Goal: Information Seeking & Learning: Learn about a topic

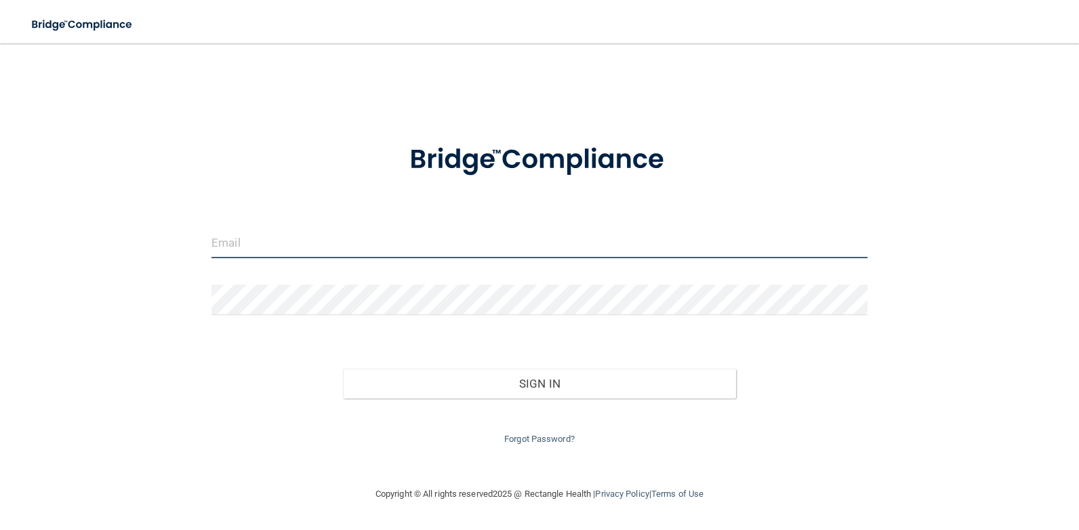
click at [265, 247] on input "email" at bounding box center [539, 243] width 656 height 30
click at [350, 253] on input "office@hainescitydental.com" at bounding box center [539, 243] width 656 height 30
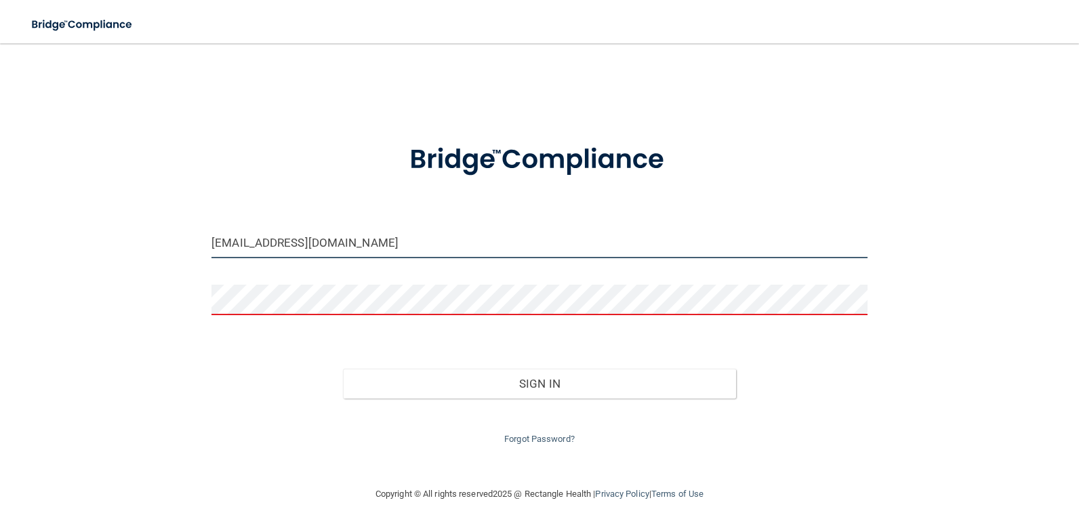
drag, startPoint x: 397, startPoint y: 248, endPoint x: -3, endPoint y: 240, distance: 399.9
click at [0, 240] on html "Toggle navigation Manage My Enterprise Manage My Location office@hainescitydent…" at bounding box center [539, 265] width 1079 height 530
type input "[EMAIL_ADDRESS][DOMAIN_NAME]"
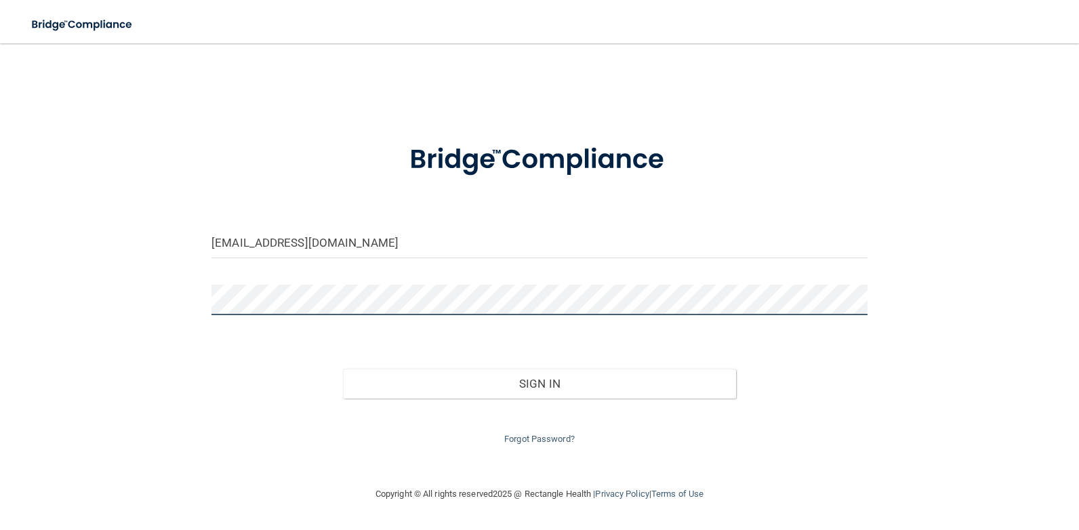
click at [343, 369] on button "Sign In" at bounding box center [540, 384] width 394 height 30
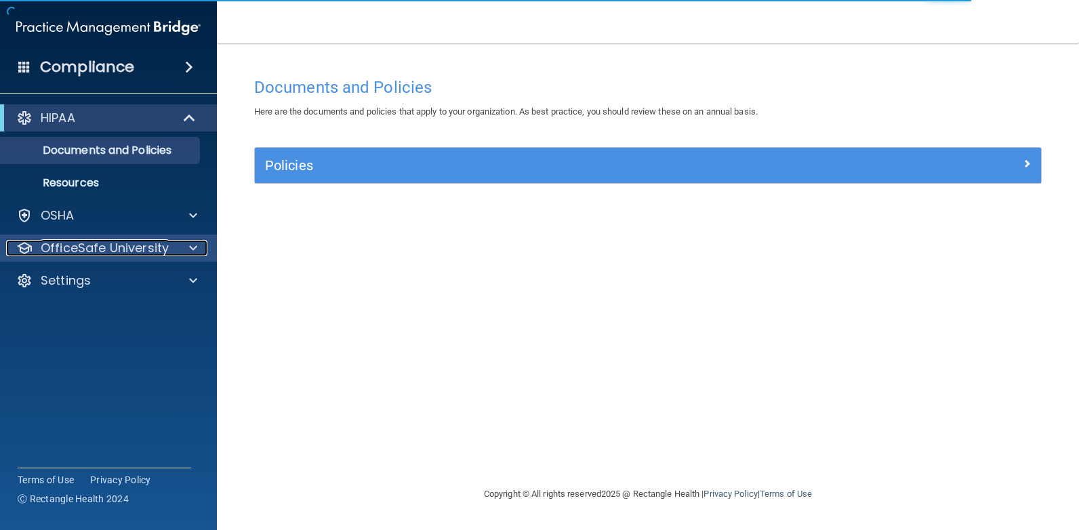
click at [178, 241] on div at bounding box center [191, 248] width 34 height 16
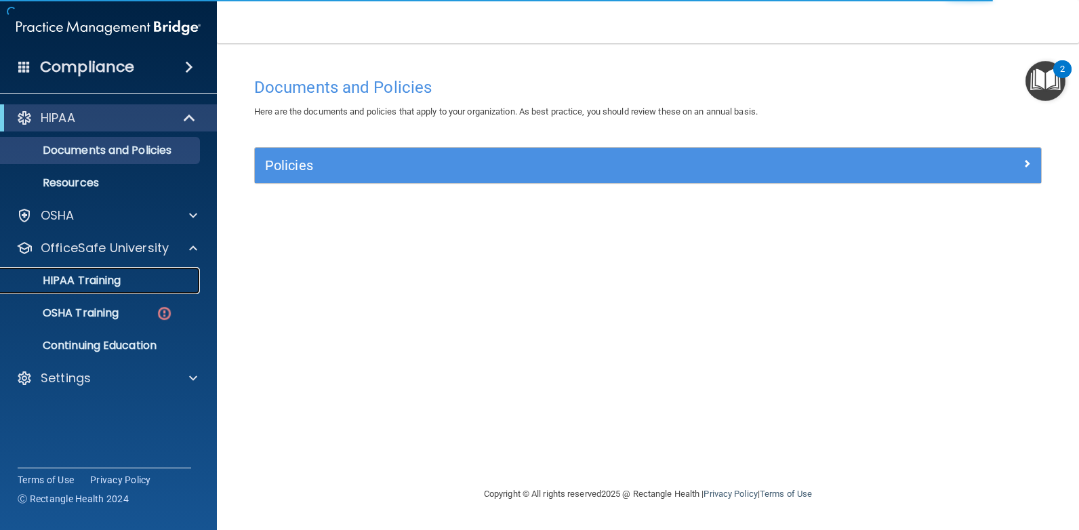
click at [145, 279] on div "HIPAA Training" at bounding box center [101, 281] width 185 height 14
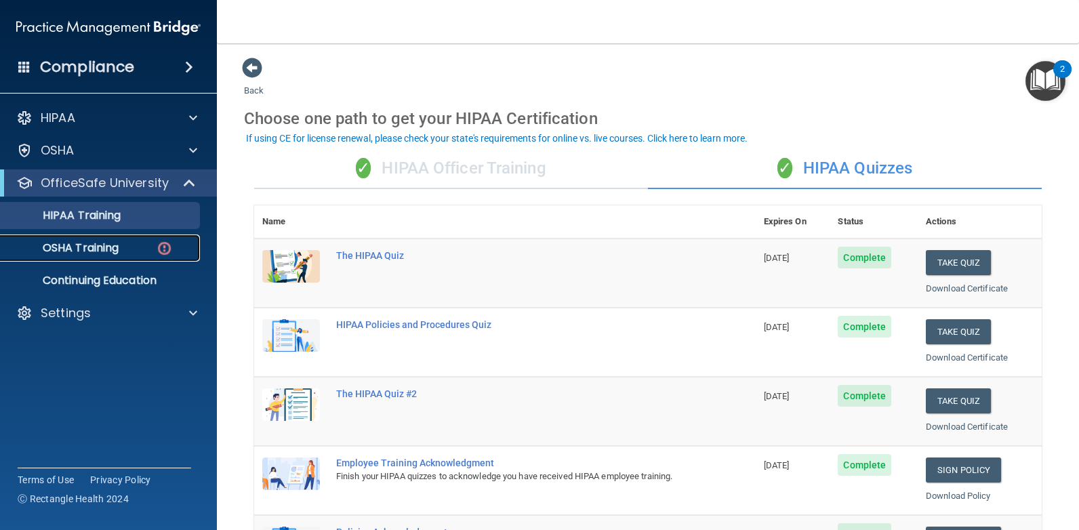
click at [75, 247] on p "OSHA Training" at bounding box center [64, 248] width 110 height 14
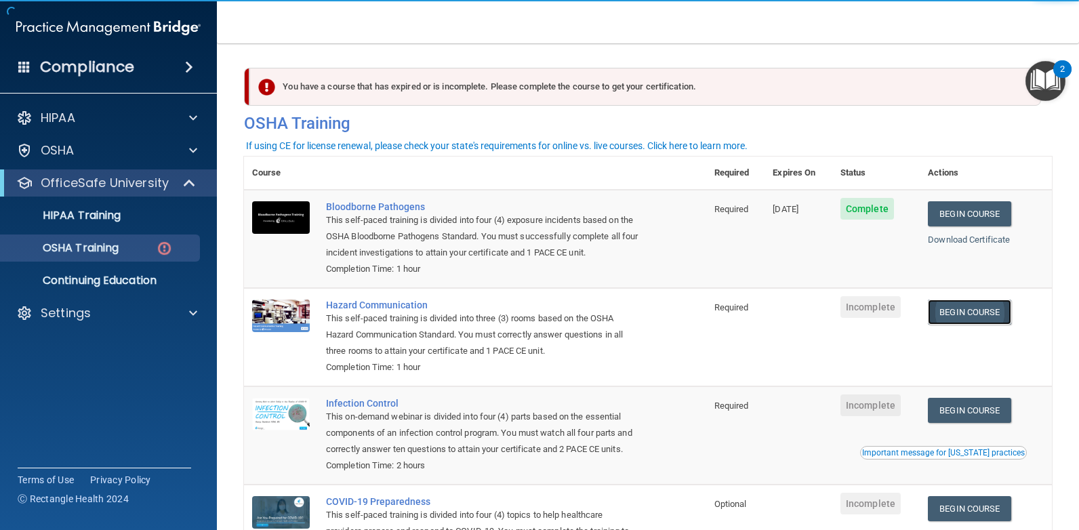
click at [991, 310] on link "Begin Course" at bounding box center [969, 312] width 83 height 25
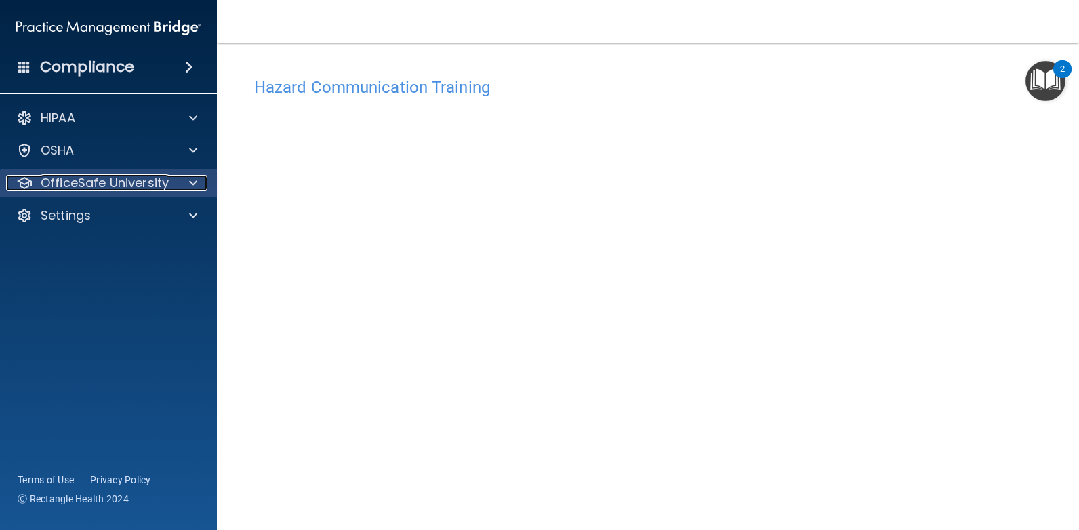
click at [163, 182] on p "OfficeSafe University" at bounding box center [105, 183] width 128 height 16
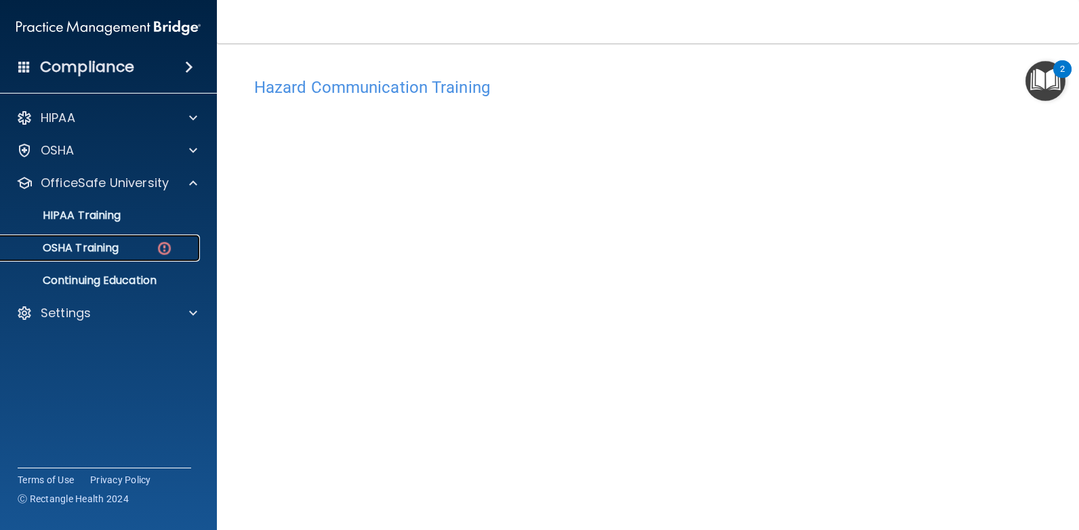
click at [112, 245] on p "OSHA Training" at bounding box center [64, 248] width 110 height 14
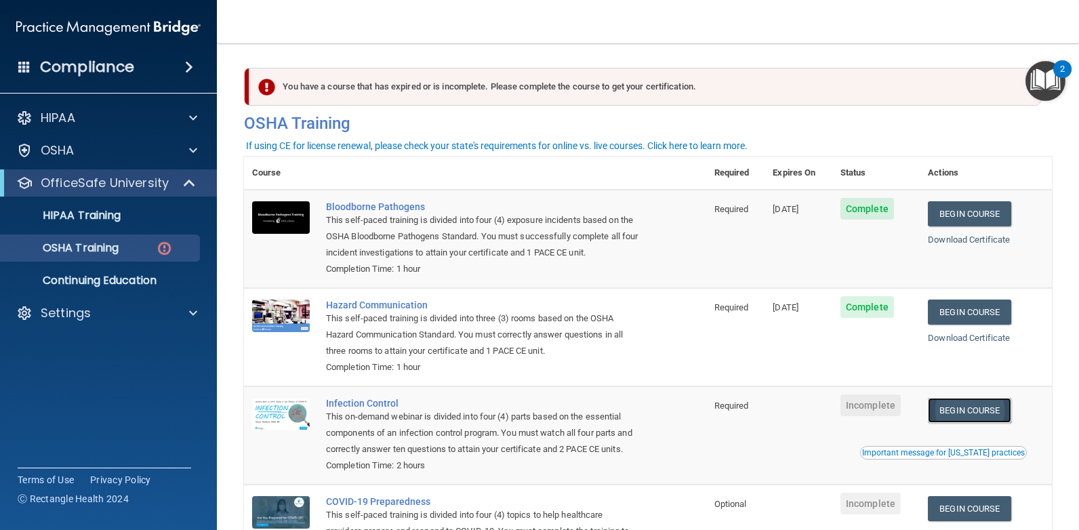
click at [972, 413] on link "Begin Course" at bounding box center [969, 410] width 83 height 25
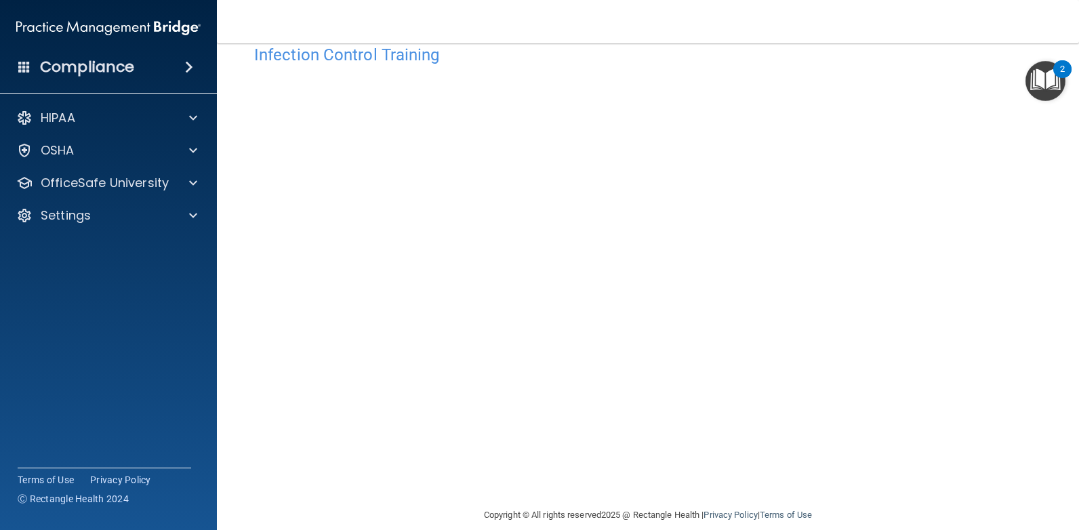
scroll to position [50, 0]
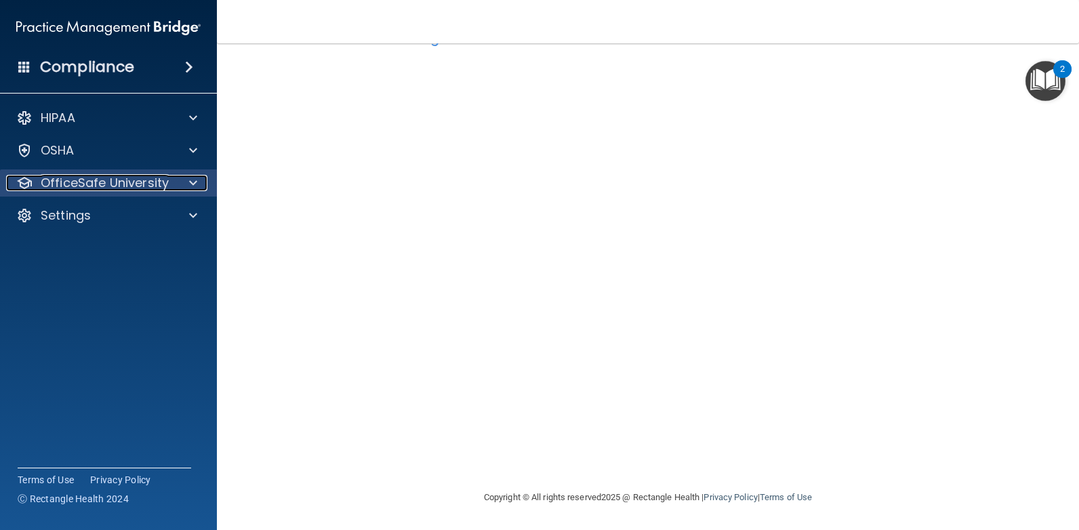
click at [135, 184] on p "OfficeSafe University" at bounding box center [105, 183] width 128 height 16
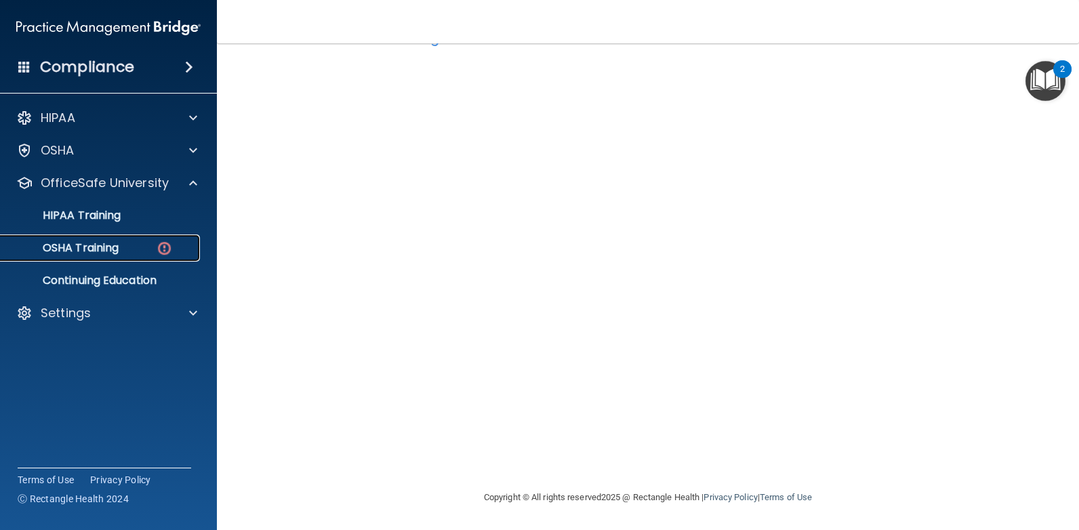
click at [121, 248] on div "OSHA Training" at bounding box center [101, 248] width 185 height 14
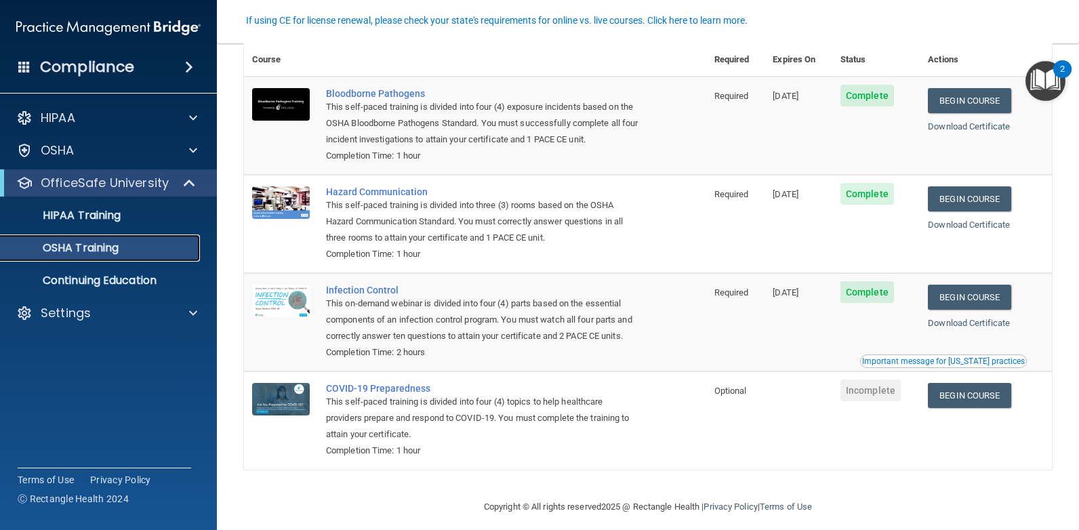
scroll to position [104, 0]
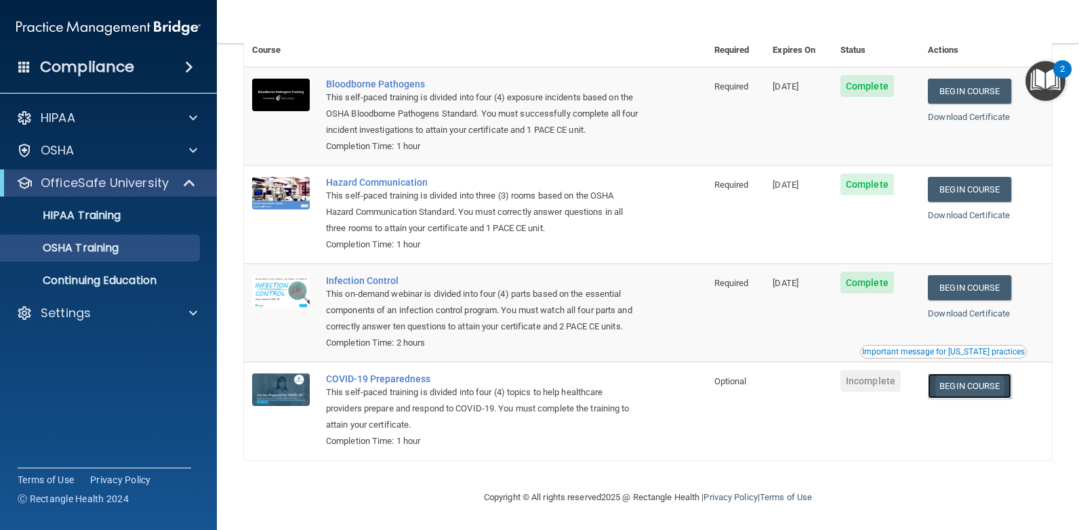
click at [974, 382] on link "Begin Course" at bounding box center [969, 385] width 83 height 25
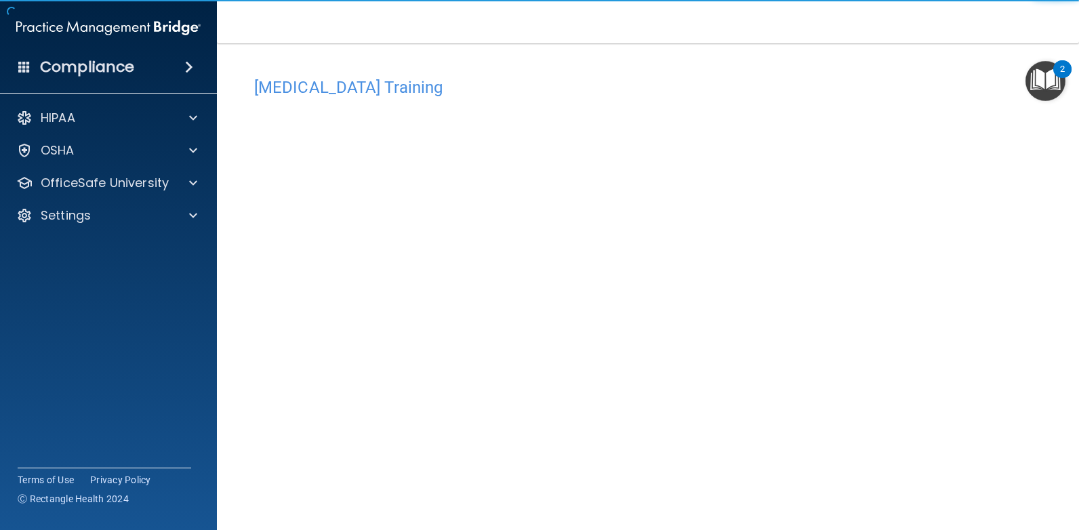
scroll to position [50, 0]
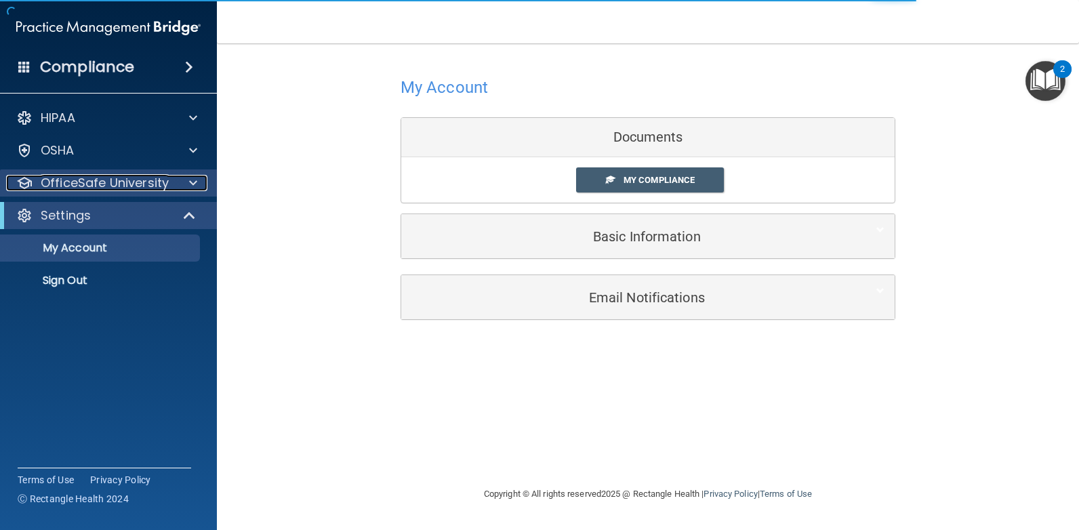
click at [169, 182] on div "OfficeSafe University" at bounding box center [90, 183] width 168 height 16
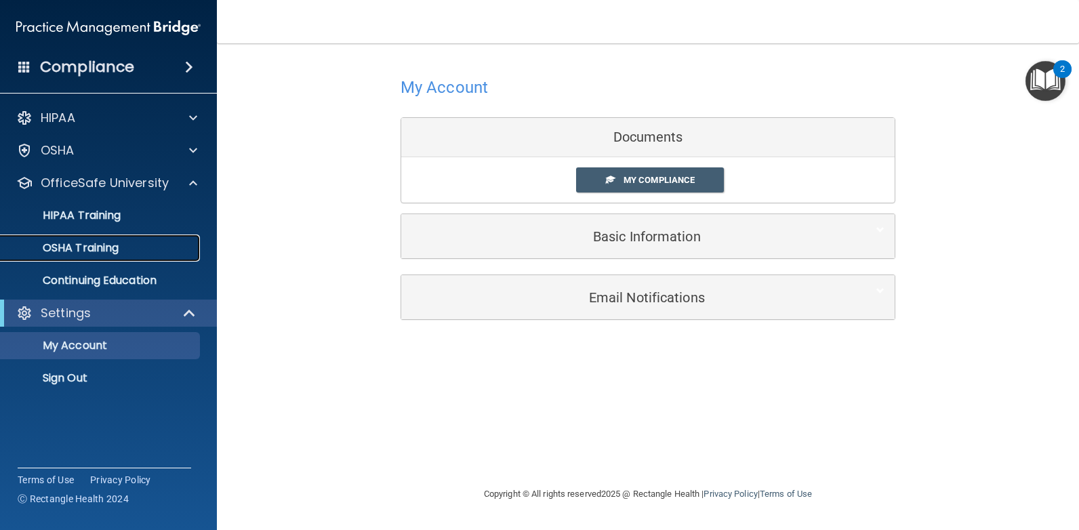
click at [117, 247] on p "OSHA Training" at bounding box center [64, 248] width 110 height 14
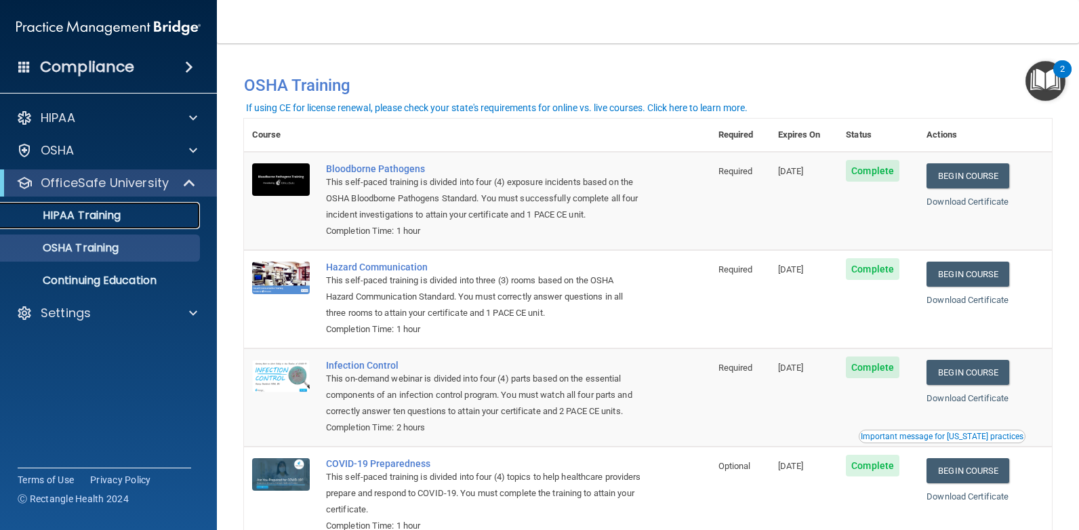
click at [104, 217] on p "HIPAA Training" at bounding box center [65, 216] width 112 height 14
